Goal: Task Accomplishment & Management: Manage account settings

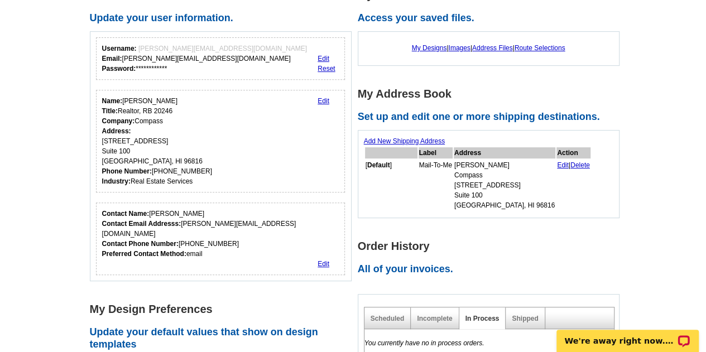
scroll to position [372, 0]
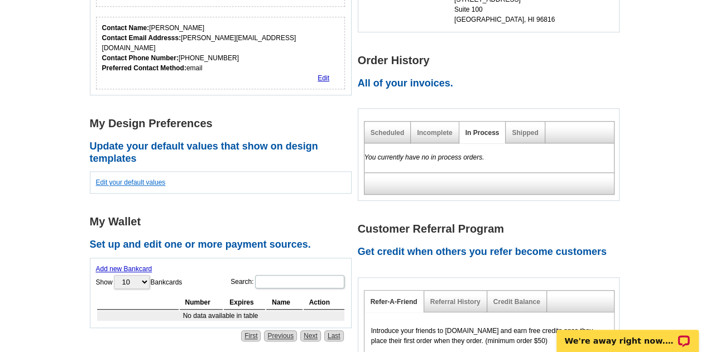
click at [138, 179] on link "Edit your default values" at bounding box center [131, 183] width 70 height 8
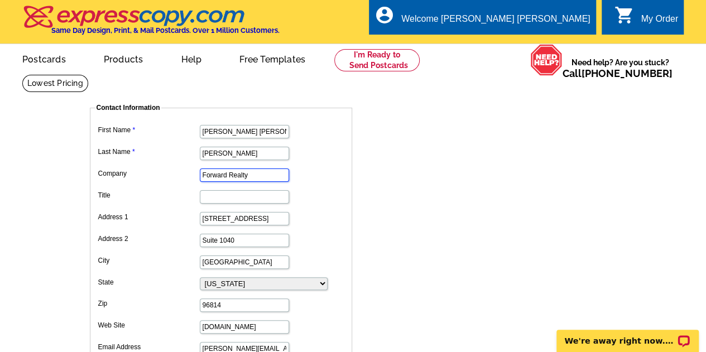
drag, startPoint x: 257, startPoint y: 175, endPoint x: 108, endPoint y: 165, distance: 149.2
click at [108, 165] on dl "First Name Sue Ann Last Name Lee Company Forward Realty Title Address 1 1585 Ka…" at bounding box center [220, 239] width 251 height 234
type input "Compass"
drag, startPoint x: 267, startPoint y: 219, endPoint x: 0, endPoint y: 210, distance: 266.8
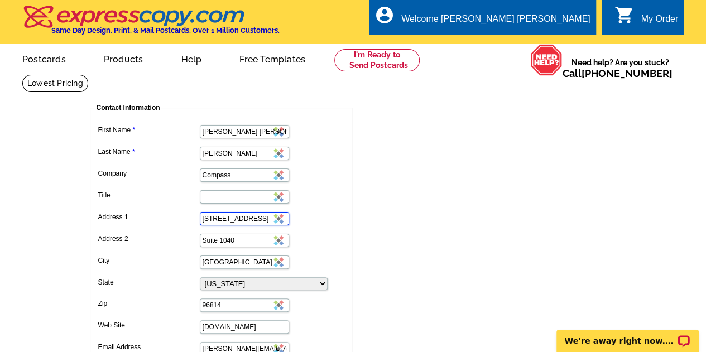
type input "4211 Waialae Avenue"
type input "Suite 100"
drag, startPoint x: 237, startPoint y: 299, endPoint x: 0, endPoint y: 278, distance: 237.4
type input "96816"
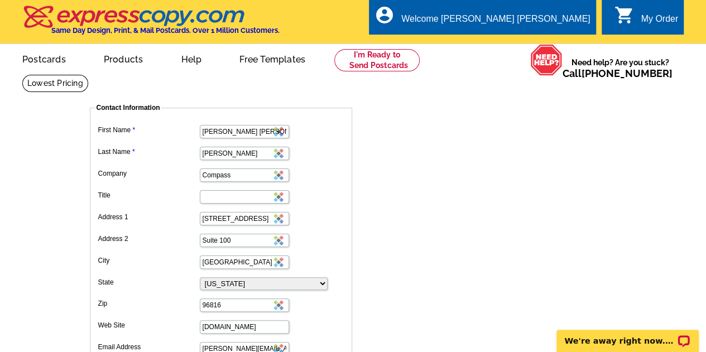
drag, startPoint x: 236, startPoint y: 190, endPoint x: 236, endPoint y: 200, distance: 10.6
click at [235, 190] on dd at bounding box center [220, 195] width 251 height 17
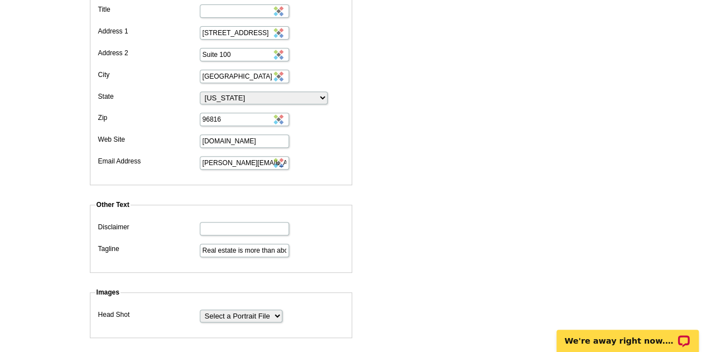
scroll to position [372, 0]
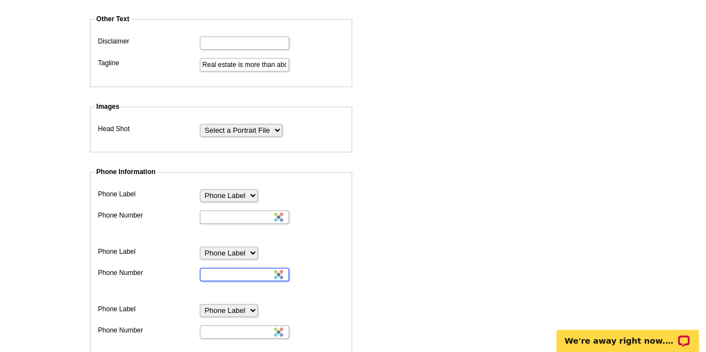
click at [240, 268] on input "Phone Number" at bounding box center [244, 274] width 89 height 13
click at [250, 247] on select "Phone Label Phone Fax Pager Cell Home Business Direct Dial Toll-Free Office Res…" at bounding box center [229, 253] width 58 height 13
click at [491, 266] on form "Contact Information First Name Sue Ann Last Name Lee Company Compass Title Addr…" at bounding box center [358, 140] width 536 height 838
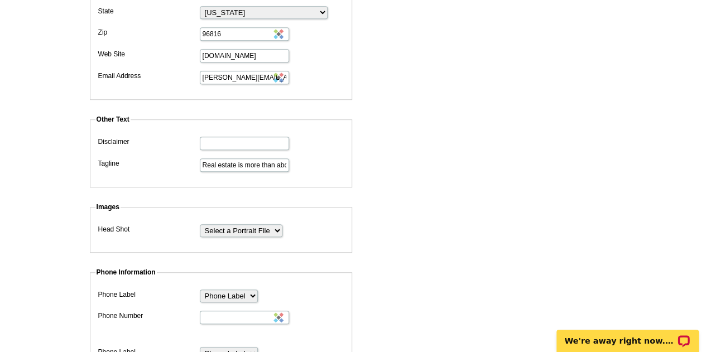
scroll to position [558, 0]
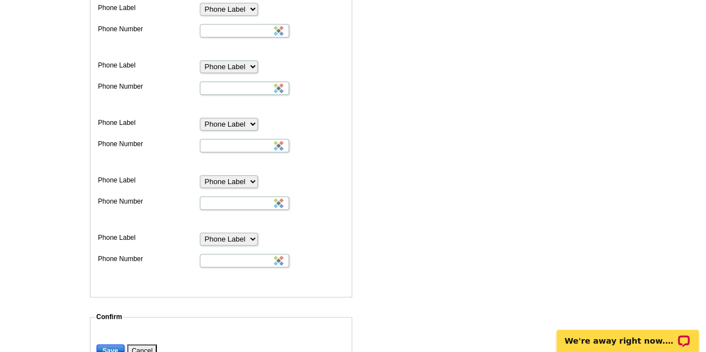
click at [100, 344] on input "Save" at bounding box center [111, 350] width 28 height 13
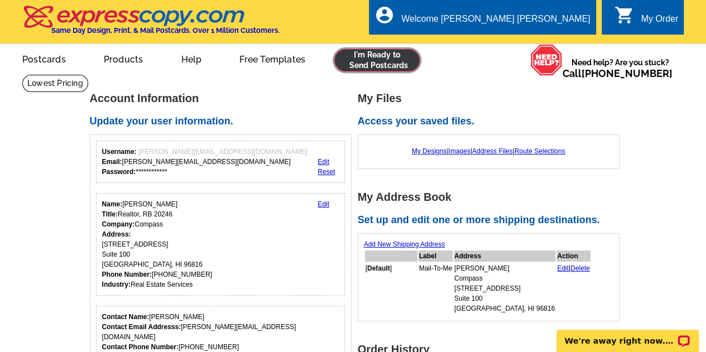
click at [380, 62] on link at bounding box center [376, 60] width 85 height 22
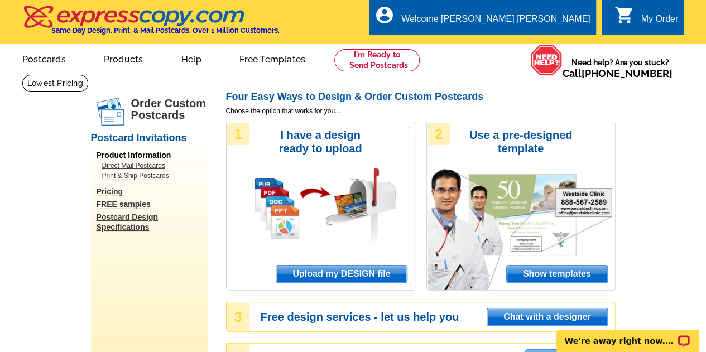
click at [361, 273] on span "Upload my DESIGN file" at bounding box center [341, 274] width 130 height 17
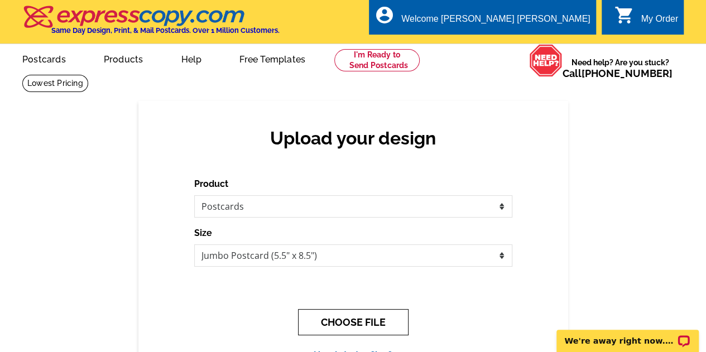
click at [344, 319] on button "CHOOSE FILE" at bounding box center [353, 322] width 110 height 26
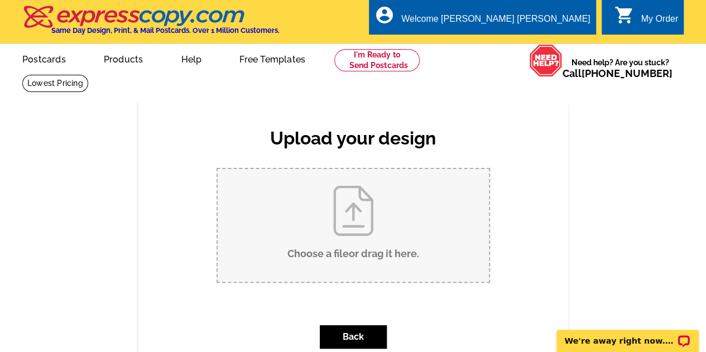
click at [363, 228] on input "Choose a file or drag it here ." at bounding box center [353, 225] width 271 height 113
type input "C:\fakepath\Final RP 136 PC.html"
